Goal: Complete application form

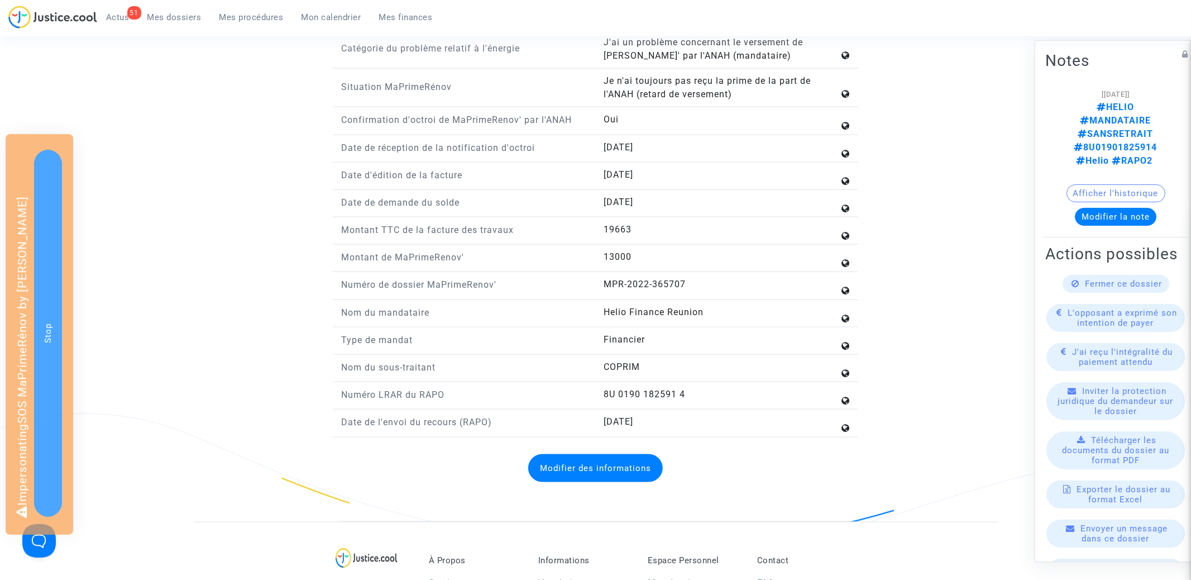
scroll to position [1259, 0]
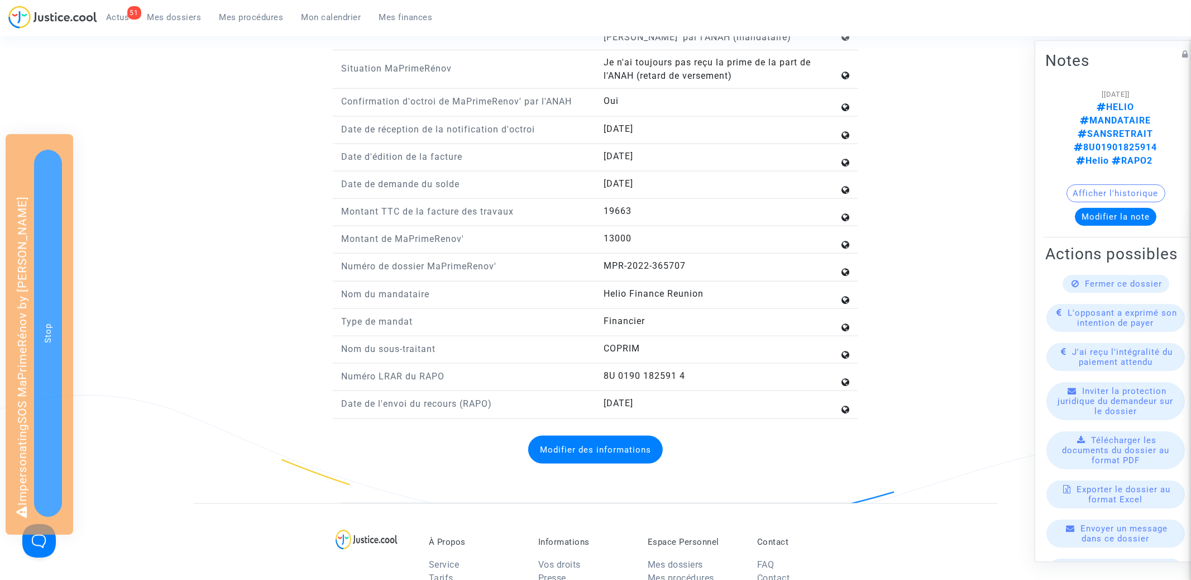
click at [587, 443] on button "Modifier des informations" at bounding box center [595, 450] width 135 height 28
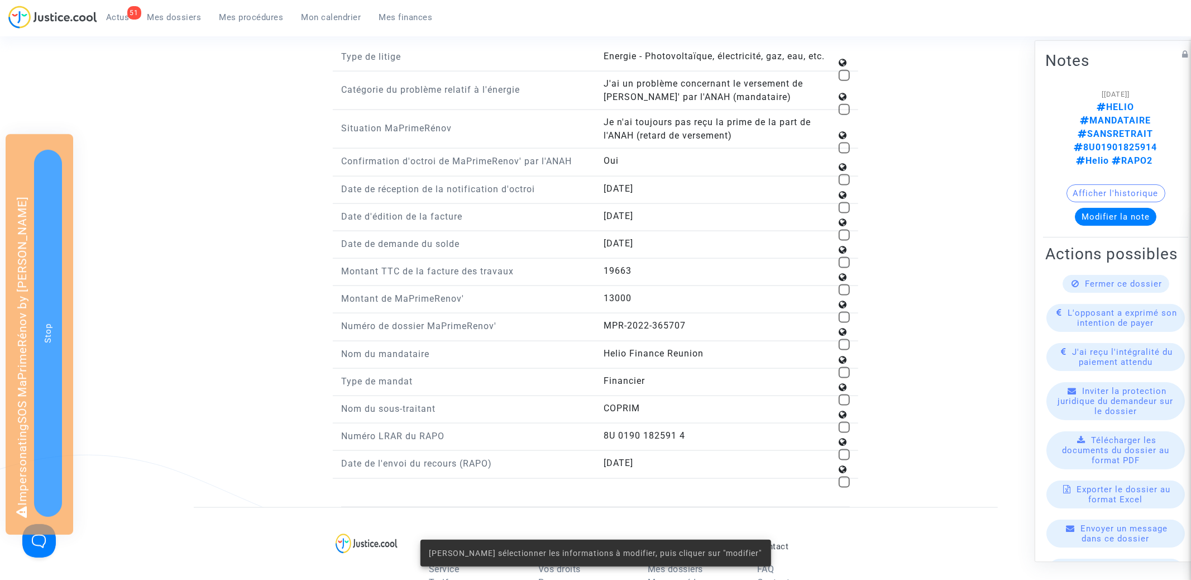
scroll to position [1157, 0]
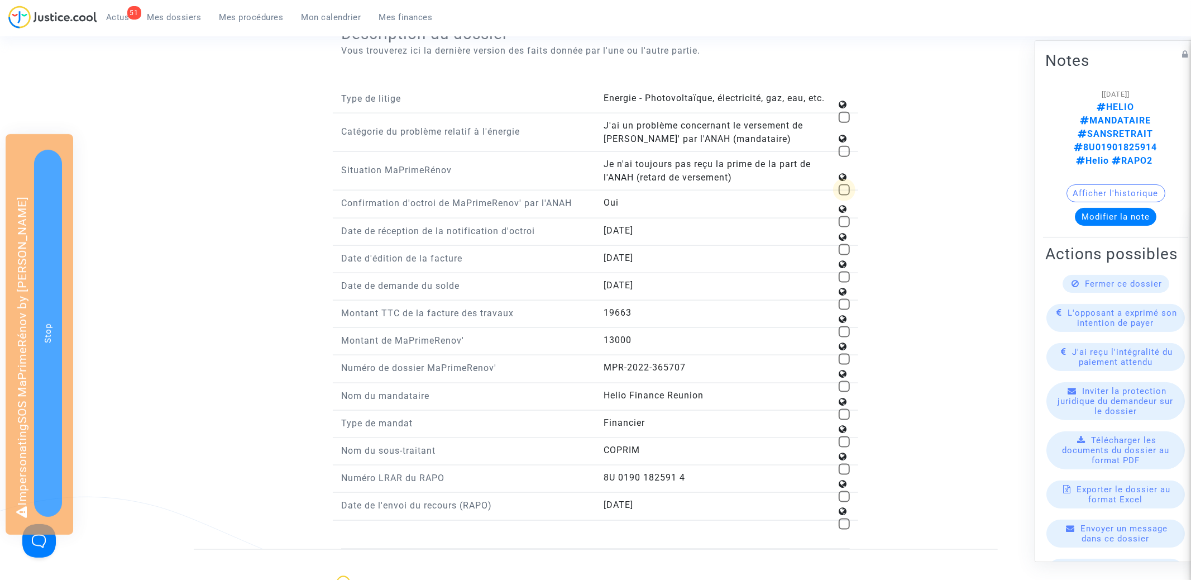
click at [843, 184] on span at bounding box center [844, 189] width 11 height 11
click at [844, 196] on input "checkbox" at bounding box center [844, 196] width 1 height 1
checkbox input "true"
click at [566, 543] on button "Modifier cette information" at bounding box center [596, 551] width 136 height 28
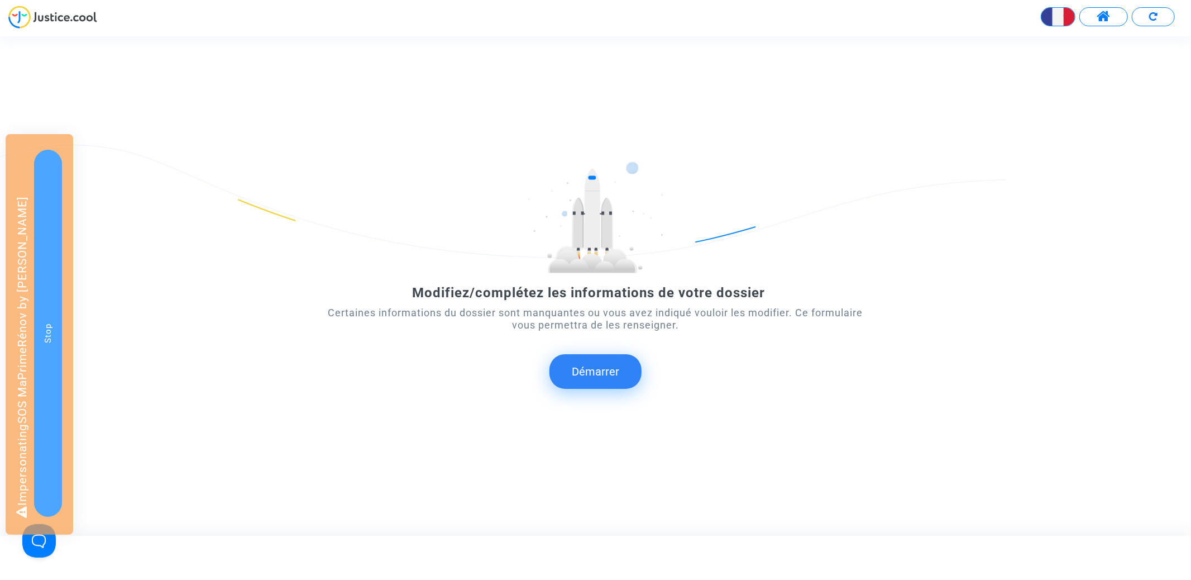
click at [608, 368] on button "Démarrer" at bounding box center [596, 371] width 92 height 35
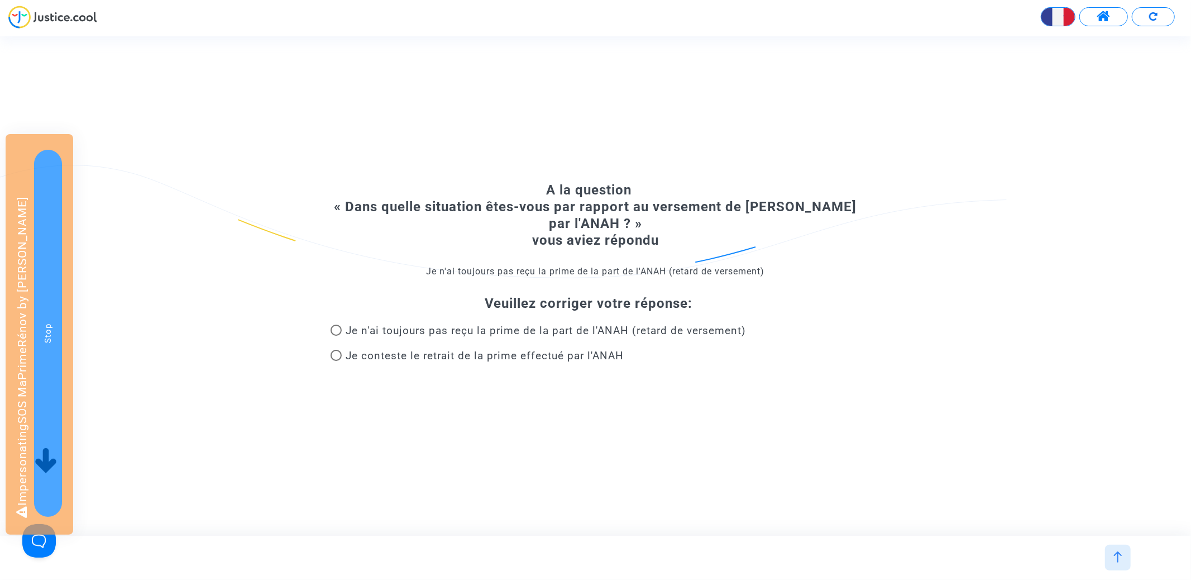
click at [460, 356] on span "Je conteste le retrait de la prime effectué par l'ANAH" at bounding box center [485, 355] width 278 height 13
click at [336, 361] on input "Je conteste le retrait de la prime effectué par l'ANAH" at bounding box center [336, 361] width 1 height 1
radio input "true"
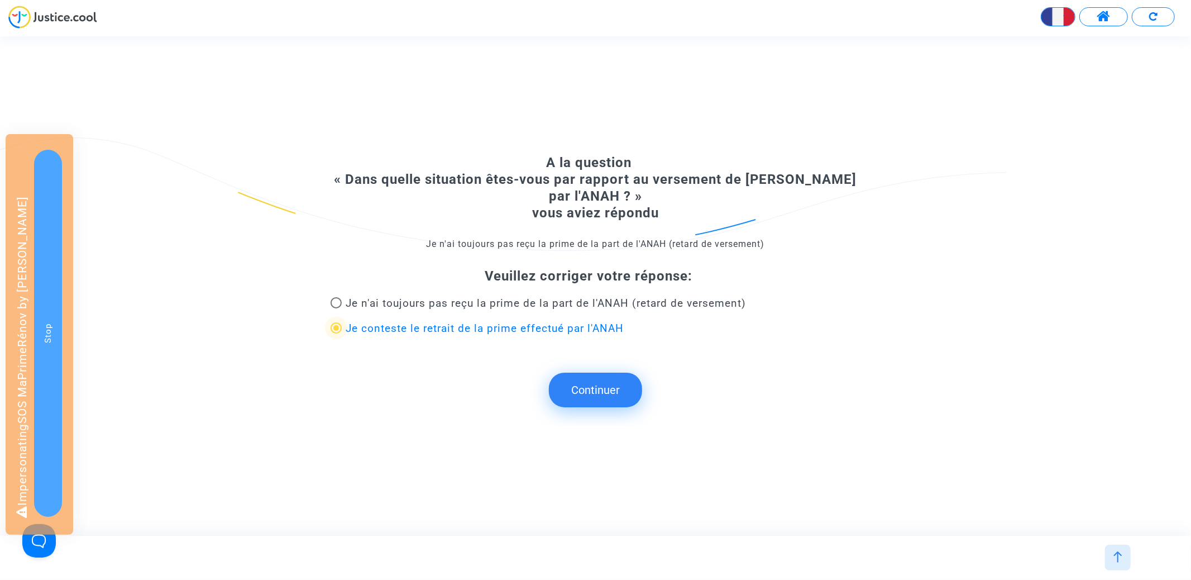
click at [606, 377] on button "Continuer" at bounding box center [595, 390] width 93 height 35
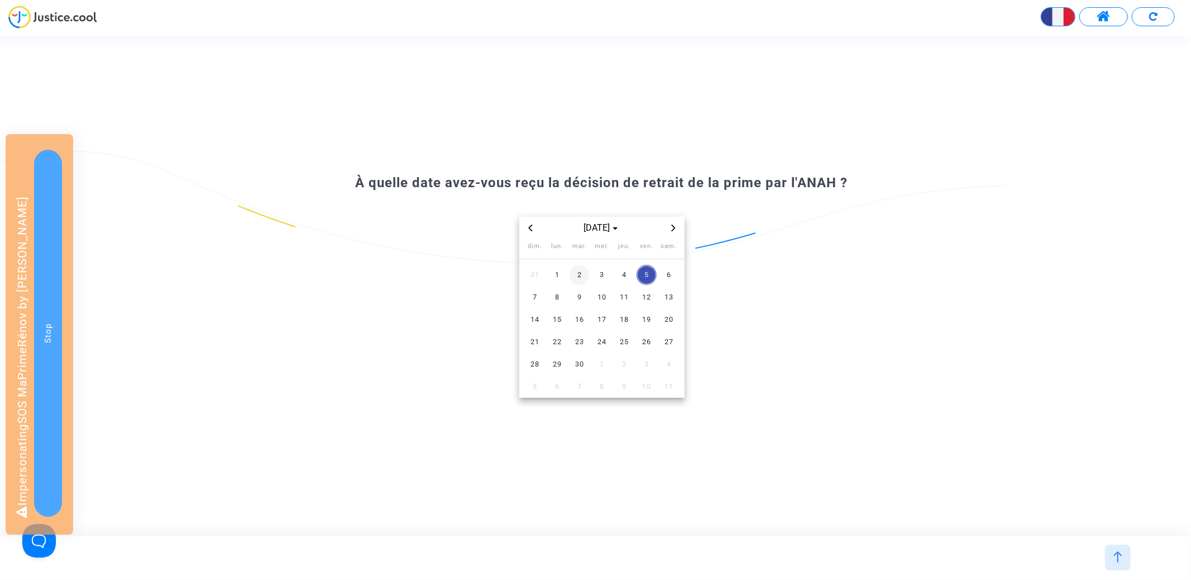
click at [583, 268] on span "2" at bounding box center [580, 275] width 20 height 20
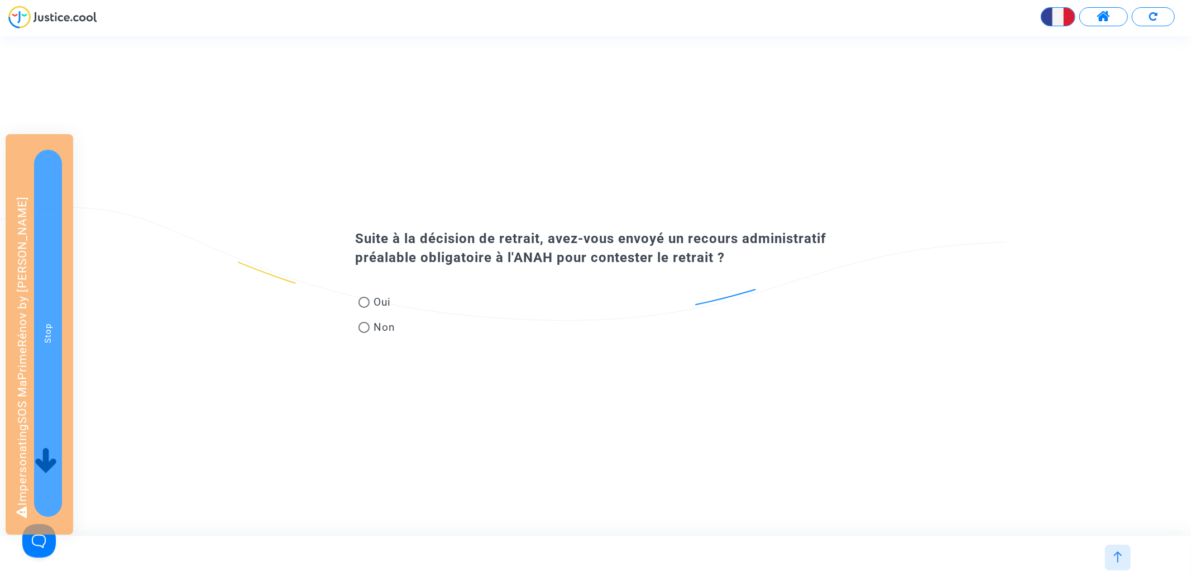
click at [378, 330] on span "Non" at bounding box center [383, 327] width 26 height 15
click at [364, 333] on input "Non" at bounding box center [364, 333] width 1 height 1
radio input "true"
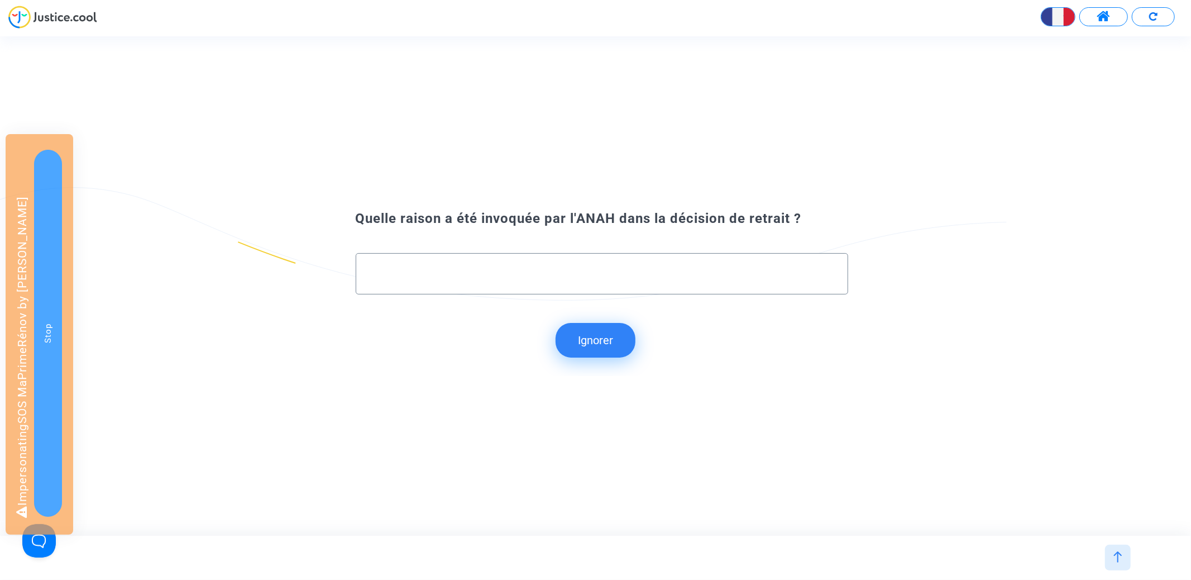
click at [595, 289] on div at bounding box center [602, 273] width 493 height 41
paste input "n'a pas répondu à la demande de contrôle sur place"
type input "n'a pas répondu à la demande de contrôle sur place"
click at [606, 328] on button "Continuer" at bounding box center [595, 340] width 93 height 35
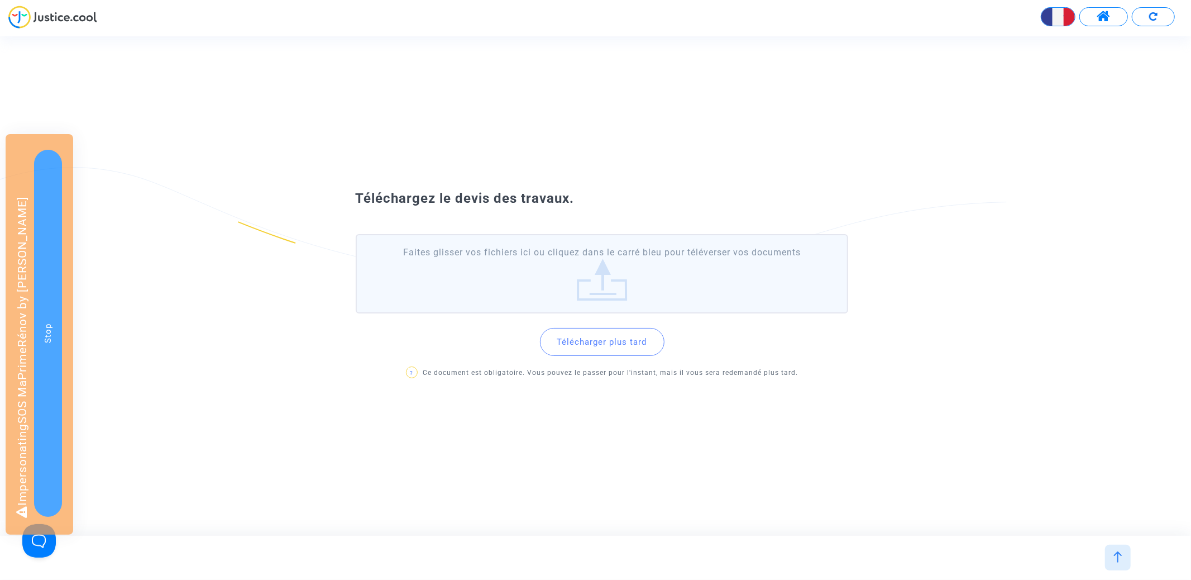
click at [633, 340] on button "Télécharger plus tard" at bounding box center [602, 342] width 125 height 28
click at [611, 341] on button "Télécharger plus tard" at bounding box center [602, 342] width 125 height 28
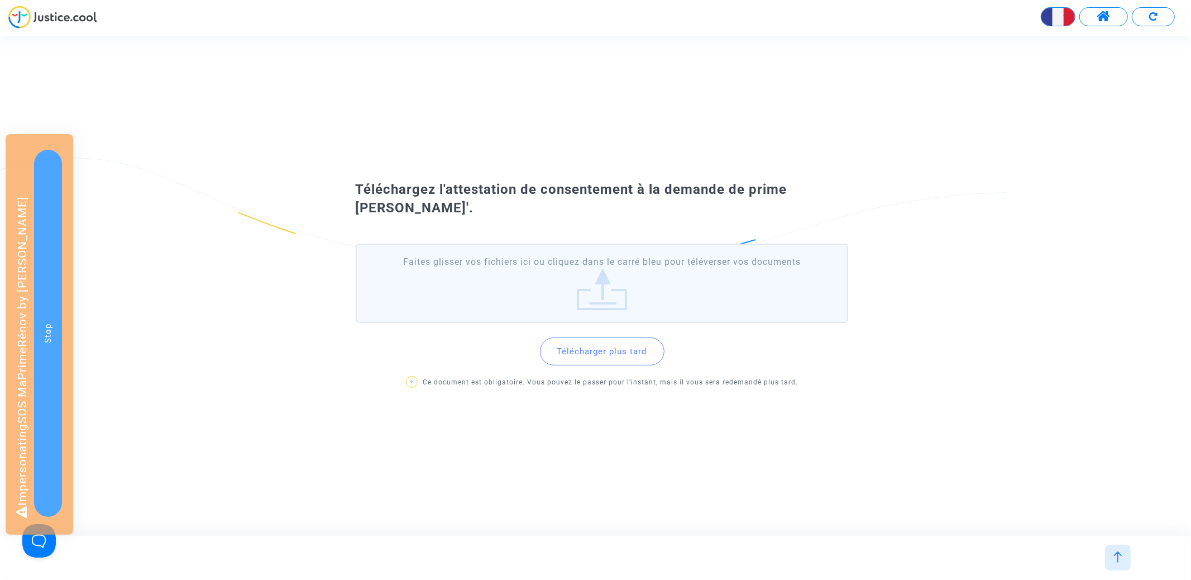
click at [611, 353] on button "Télécharger plus tard" at bounding box center [602, 351] width 125 height 28
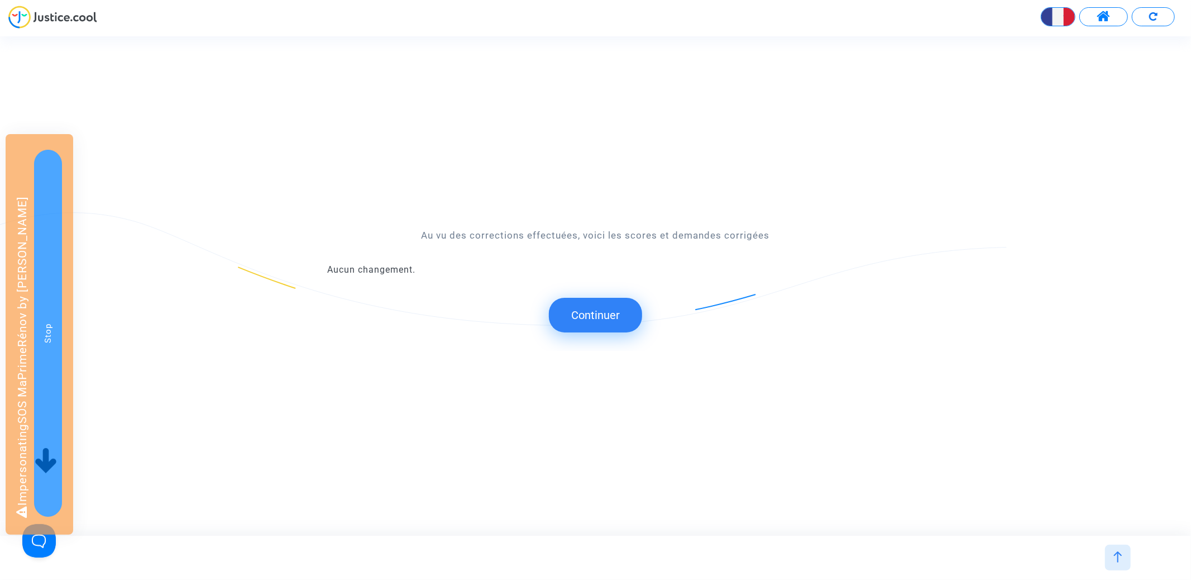
click at [604, 325] on button "Continuer" at bounding box center [595, 315] width 93 height 35
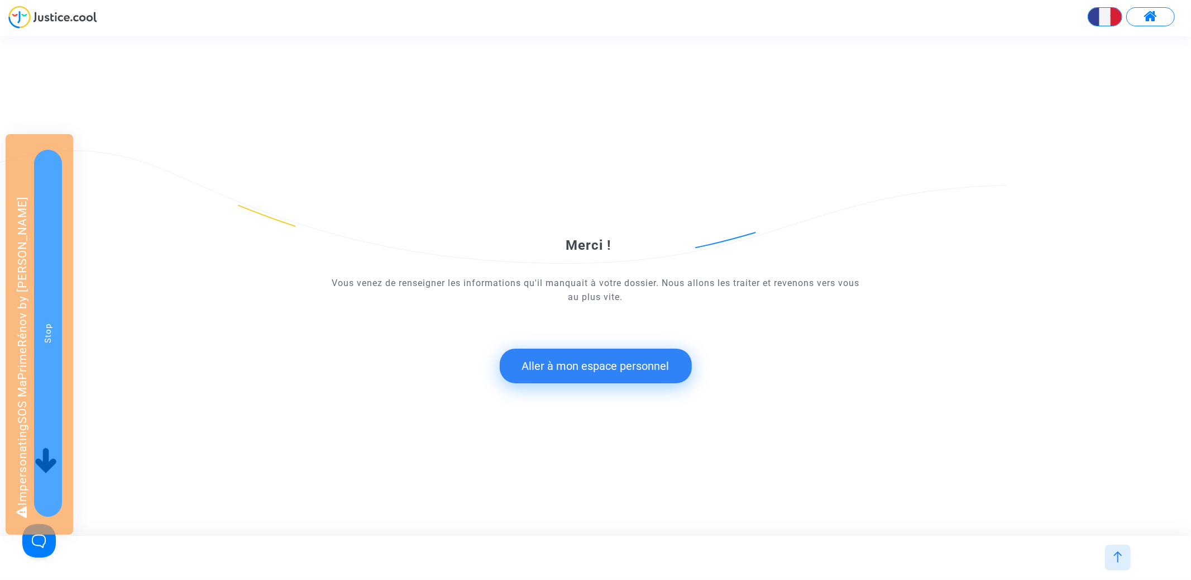
click at [554, 357] on button "Aller à mon espace personnel" at bounding box center [596, 366] width 192 height 35
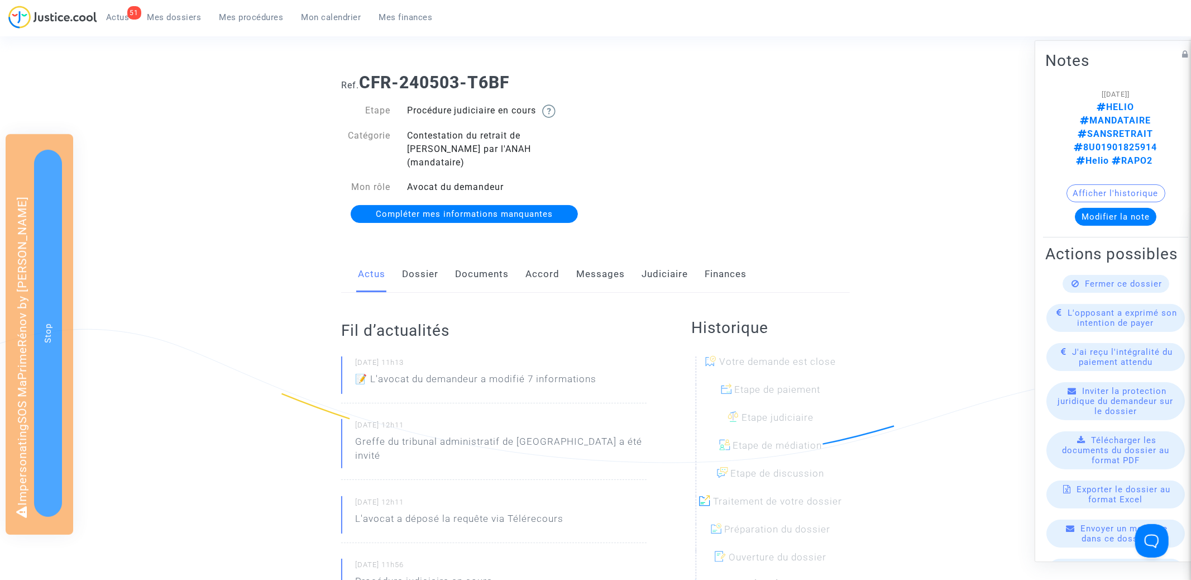
click at [428, 271] on link "Dossier" at bounding box center [420, 274] width 36 height 37
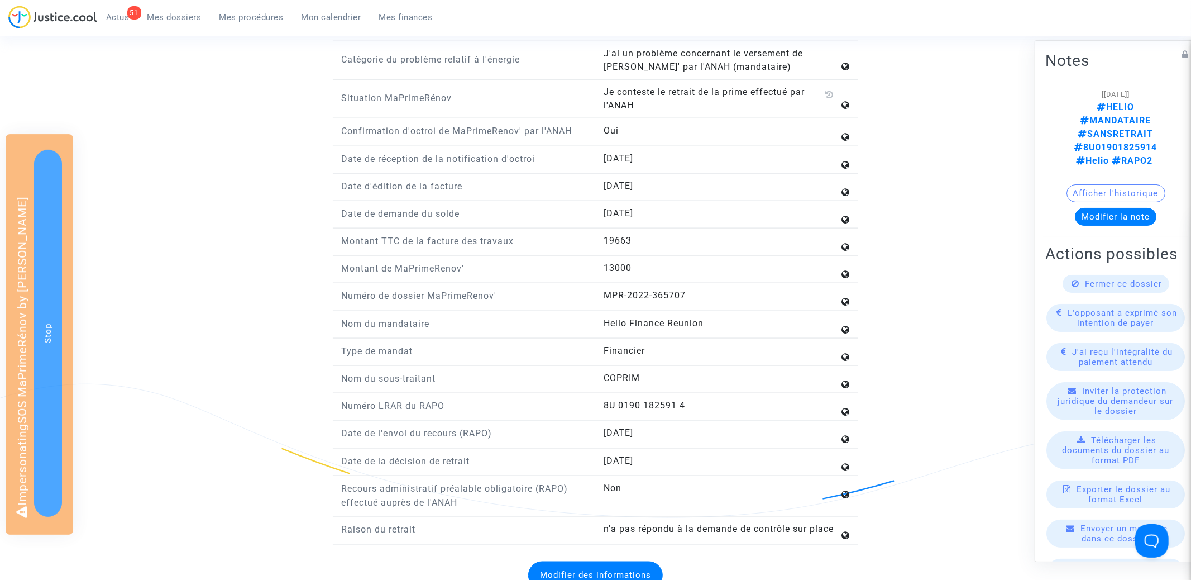
scroll to position [1256, 0]
